Goal: Information Seeking & Learning: Learn about a topic

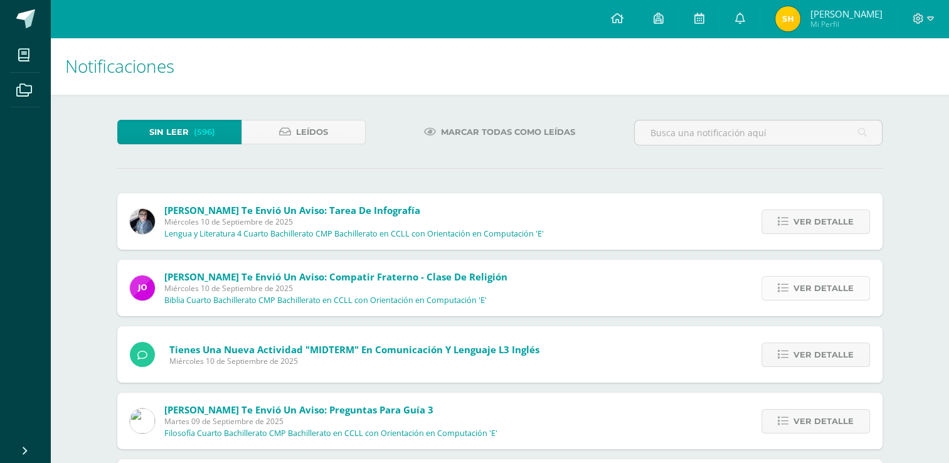
click at [817, 291] on span "Ver detalle" at bounding box center [824, 288] width 60 height 23
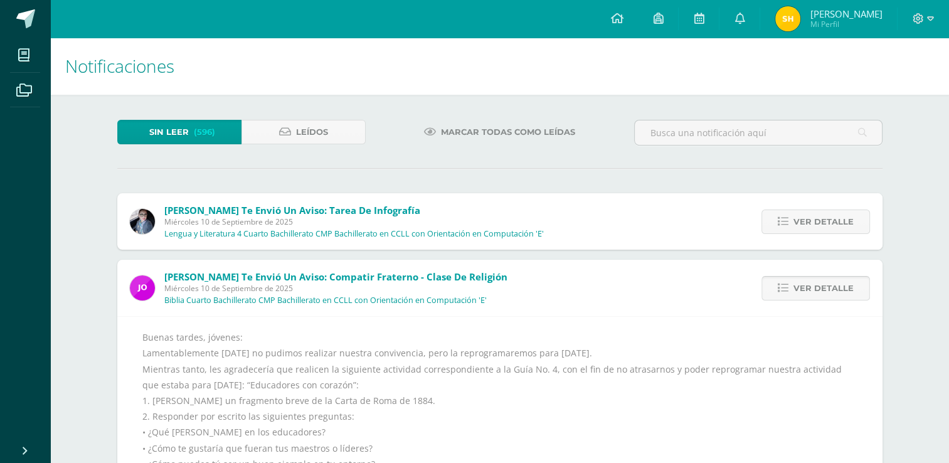
click at [817, 291] on span "Ver detalle" at bounding box center [824, 288] width 60 height 23
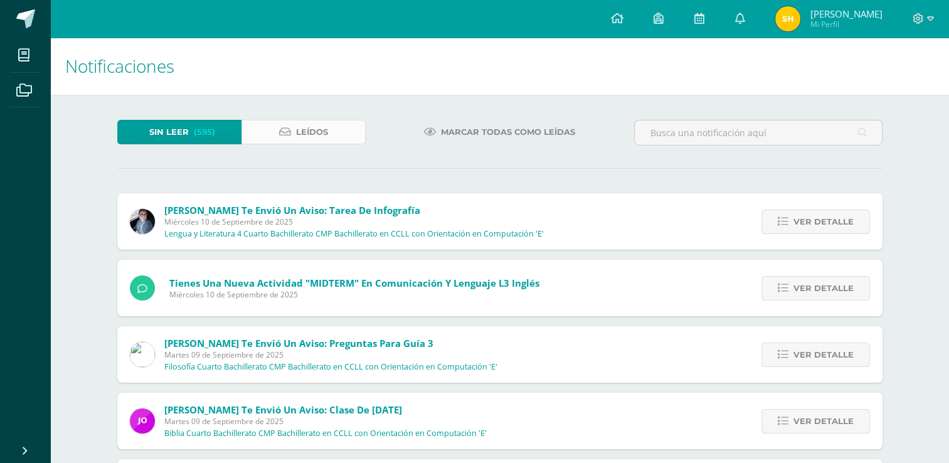
click at [291, 132] on icon at bounding box center [285, 132] width 12 height 11
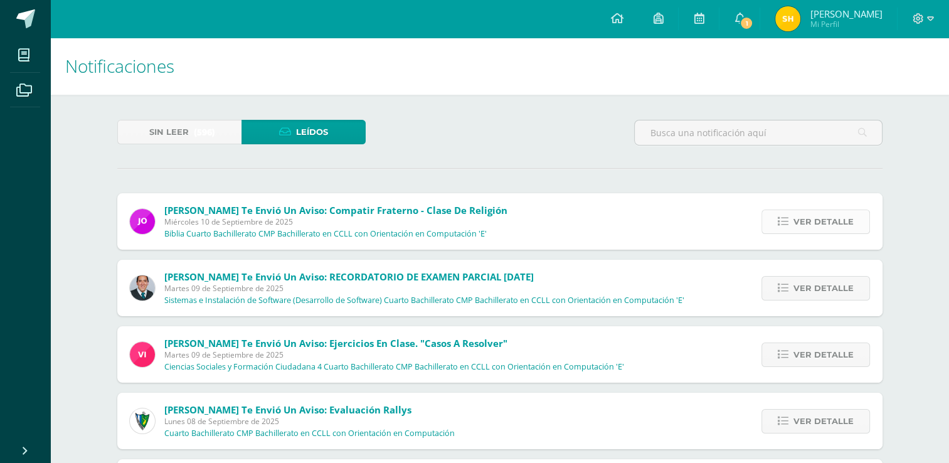
click at [825, 227] on span "Ver detalle" at bounding box center [824, 221] width 60 height 23
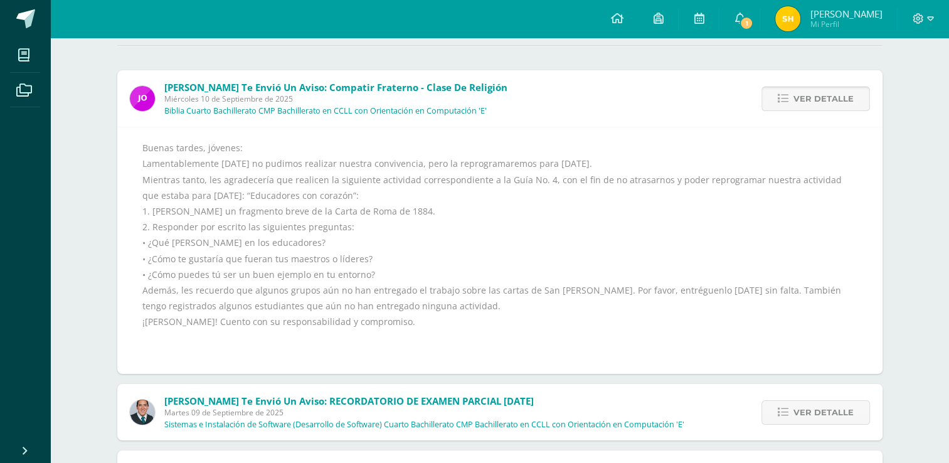
scroll to position [125, 0]
